Goal: Task Accomplishment & Management: Manage account settings

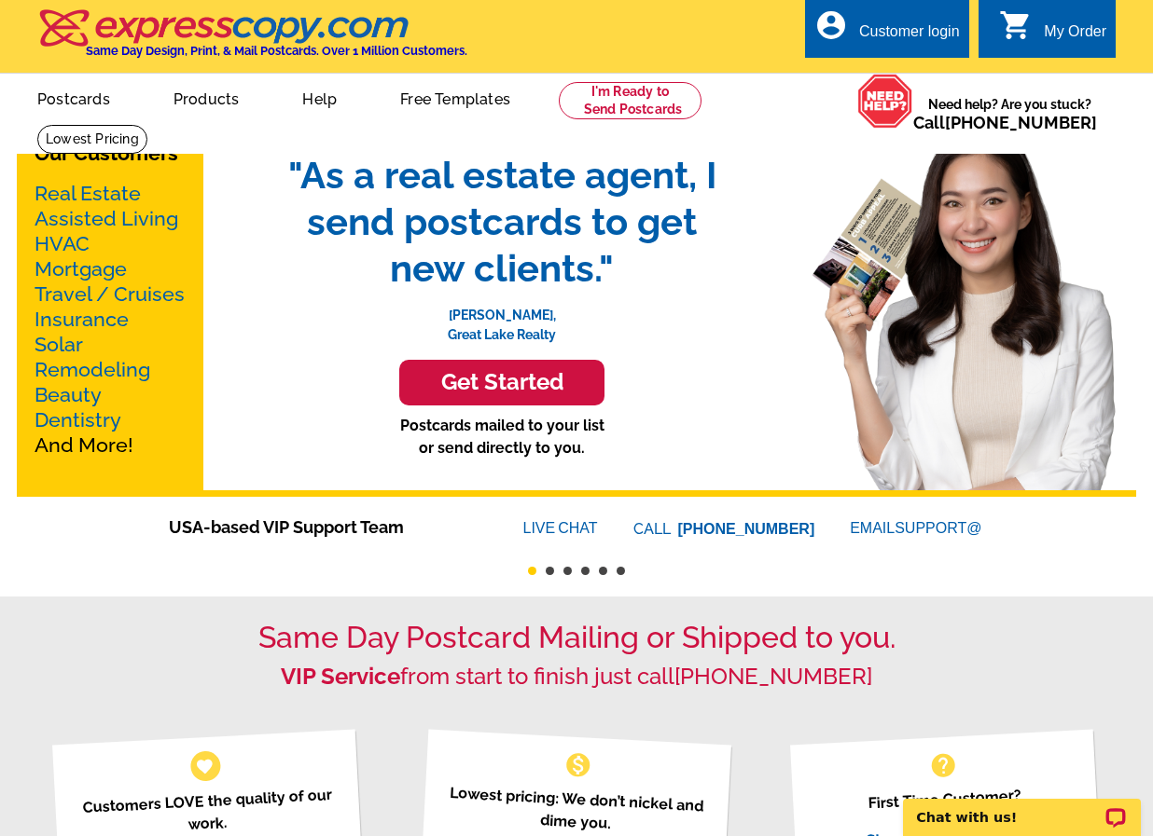
click at [929, 32] on div "Customer login" at bounding box center [909, 36] width 101 height 26
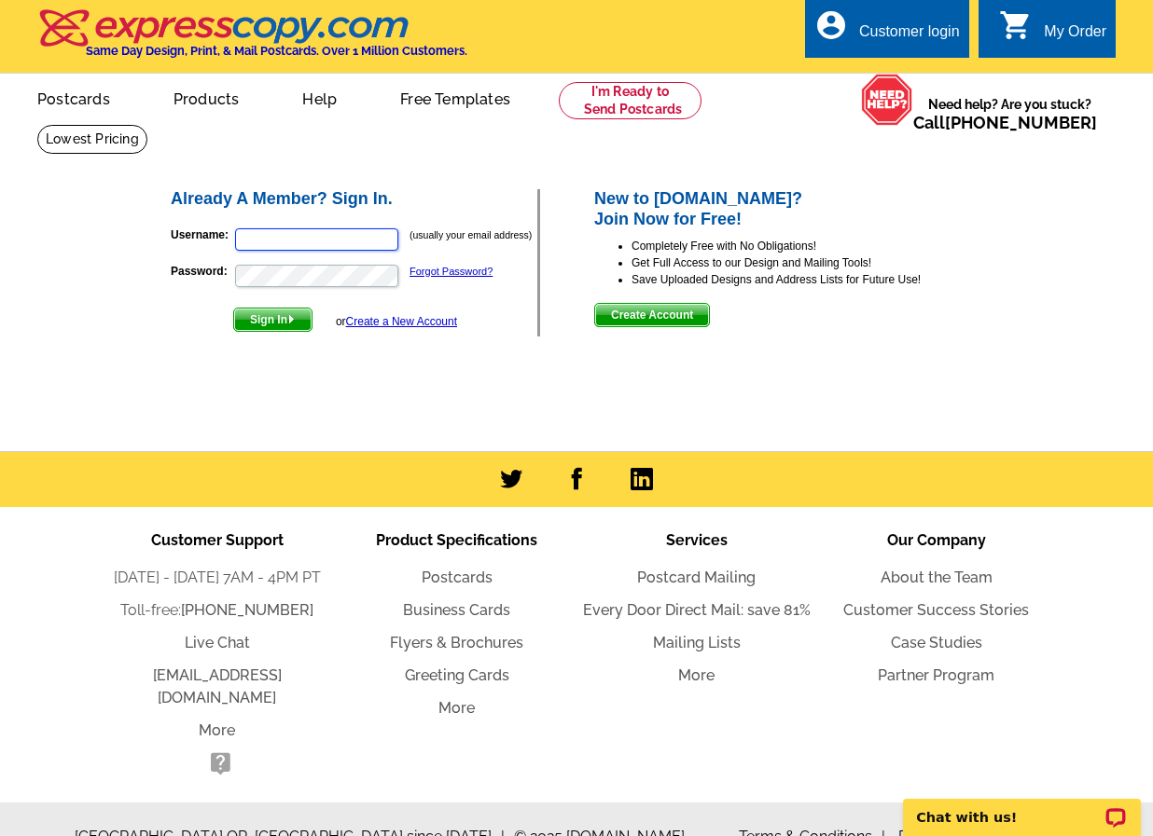
type input "relestgibb@aol.com"
click at [270, 320] on span "Sign In" at bounding box center [272, 320] width 77 height 22
